Goal: Task Accomplishment & Management: Manage account settings

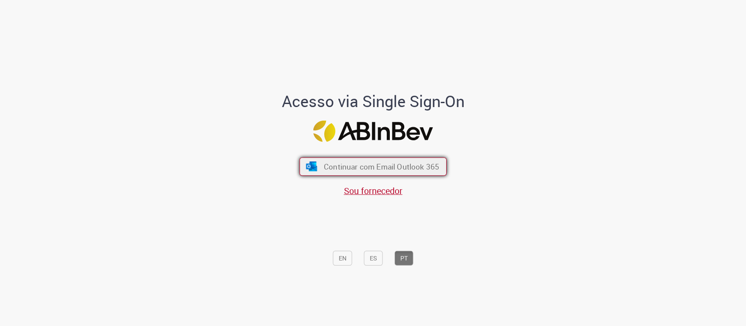
drag, startPoint x: 402, startPoint y: 158, endPoint x: 408, endPoint y: 163, distance: 7.5
click at [402, 158] on button "Continuar com Email Outlook 365" at bounding box center [372, 166] width 147 height 18
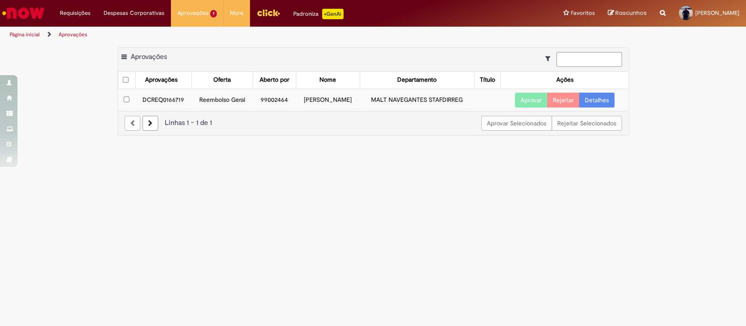
click at [529, 97] on button "Aprovar" at bounding box center [531, 100] width 33 height 15
